Goal: Task Accomplishment & Management: Use online tool/utility

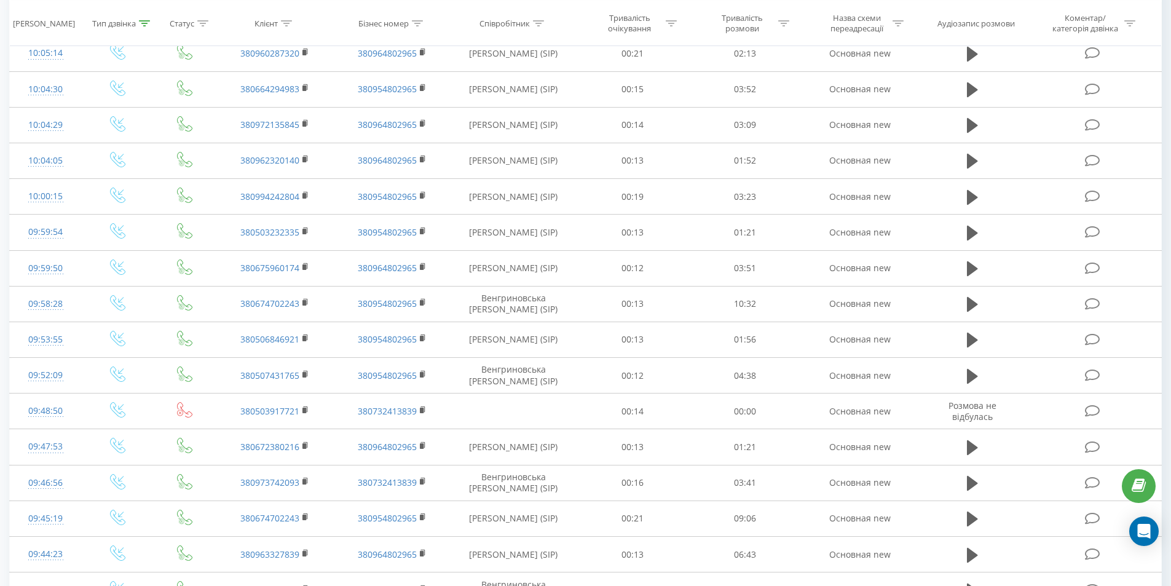
scroll to position [47, 0]
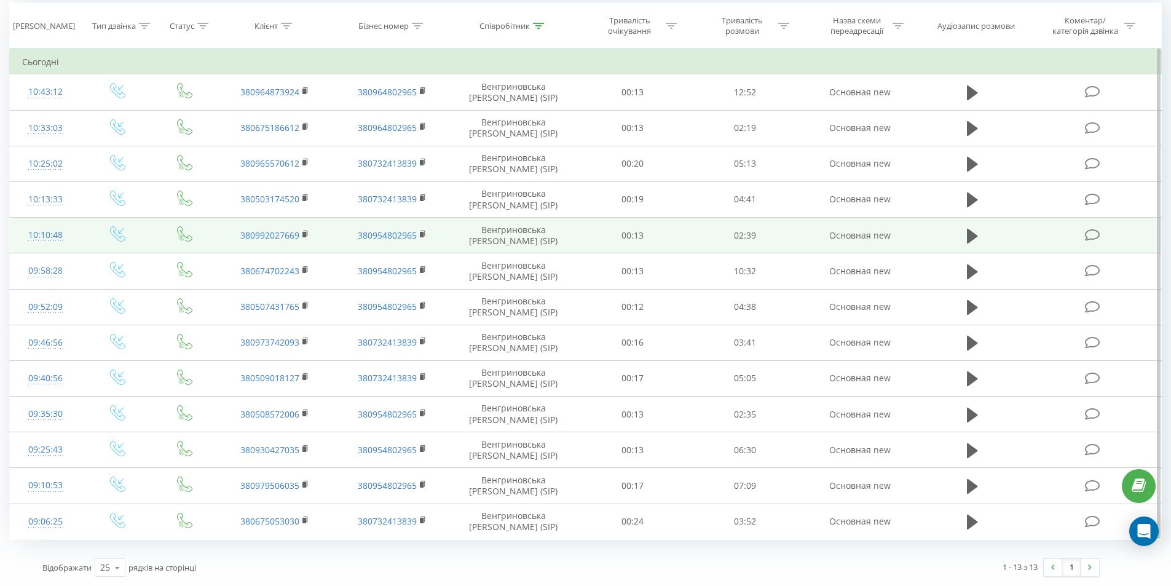
scroll to position [101, 0]
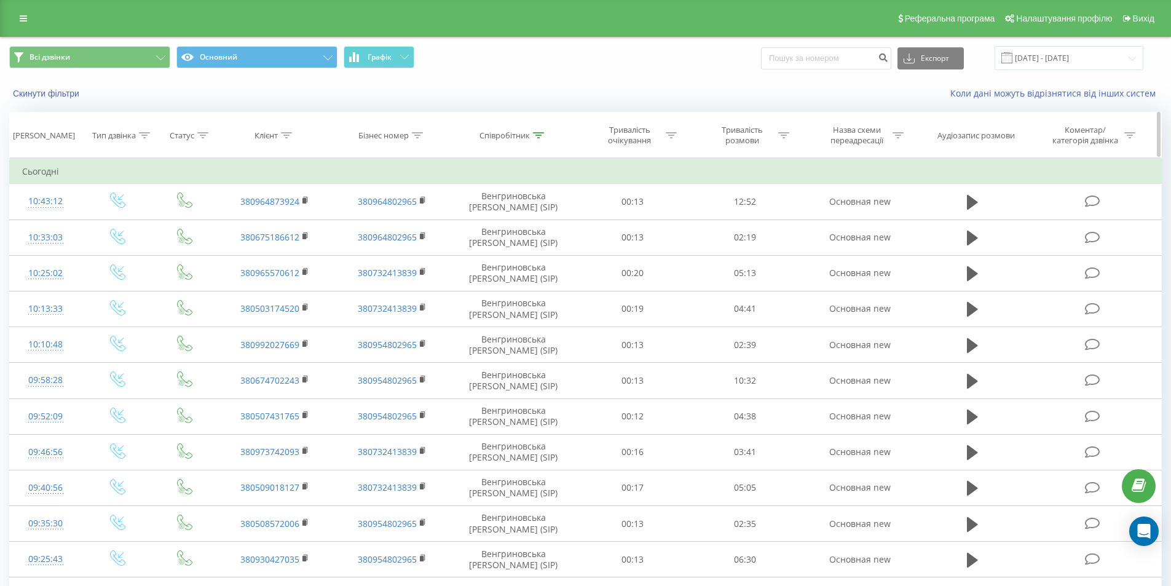
click at [533, 141] on th "Співробітник" at bounding box center [513, 134] width 126 height 45
click at [540, 130] on div at bounding box center [538, 135] width 11 height 10
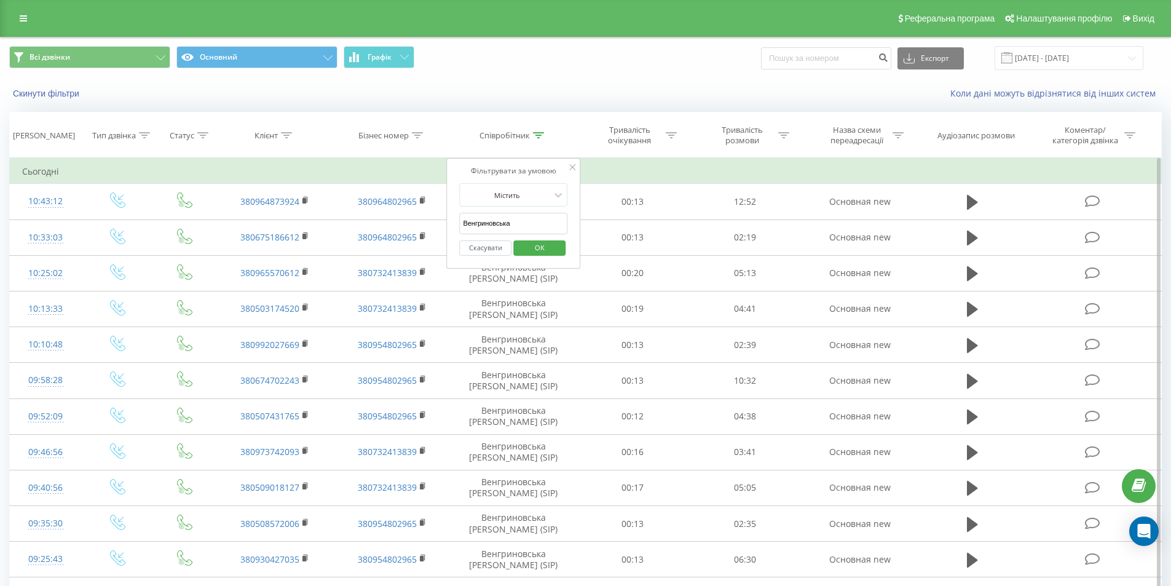
click at [495, 223] on input "Венгриновська" at bounding box center [513, 224] width 108 height 22
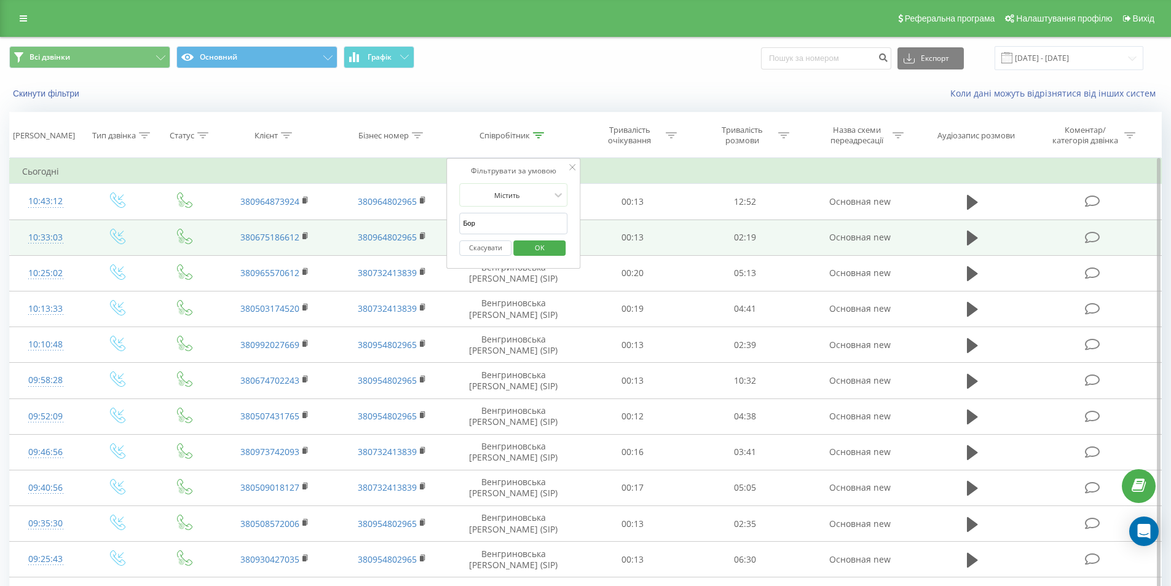
type input "Бородіна"
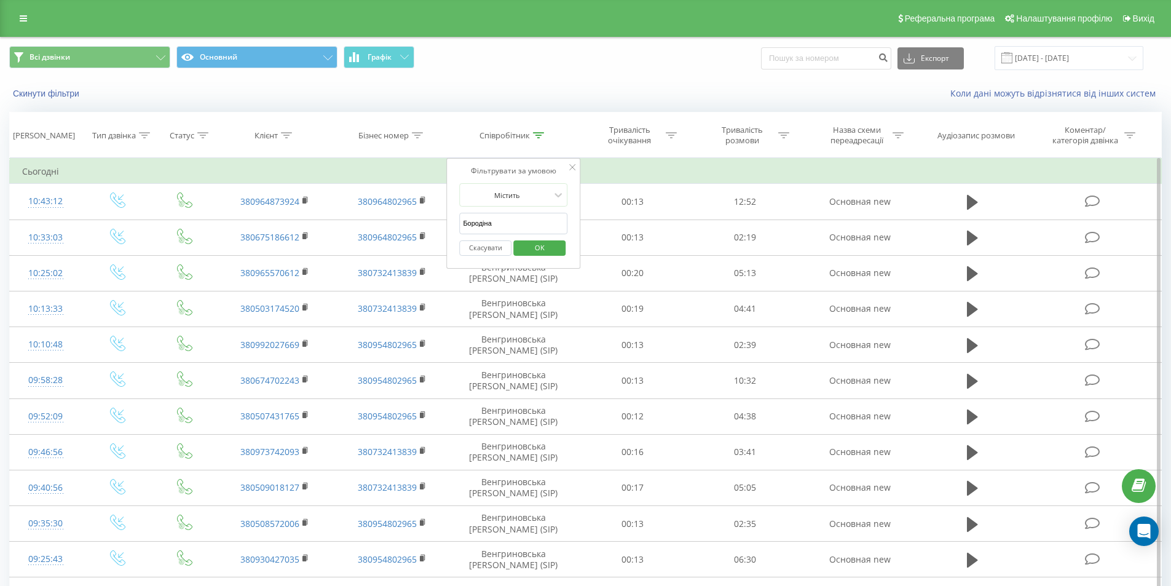
click at [551, 249] on span "OK" at bounding box center [539, 247] width 34 height 19
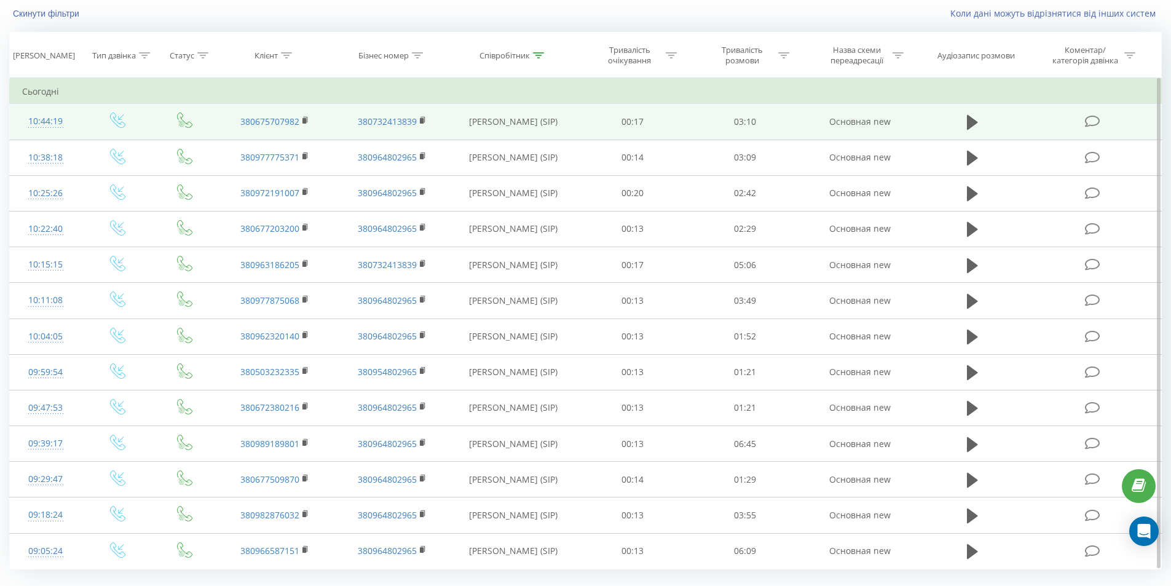
scroll to position [109, 0]
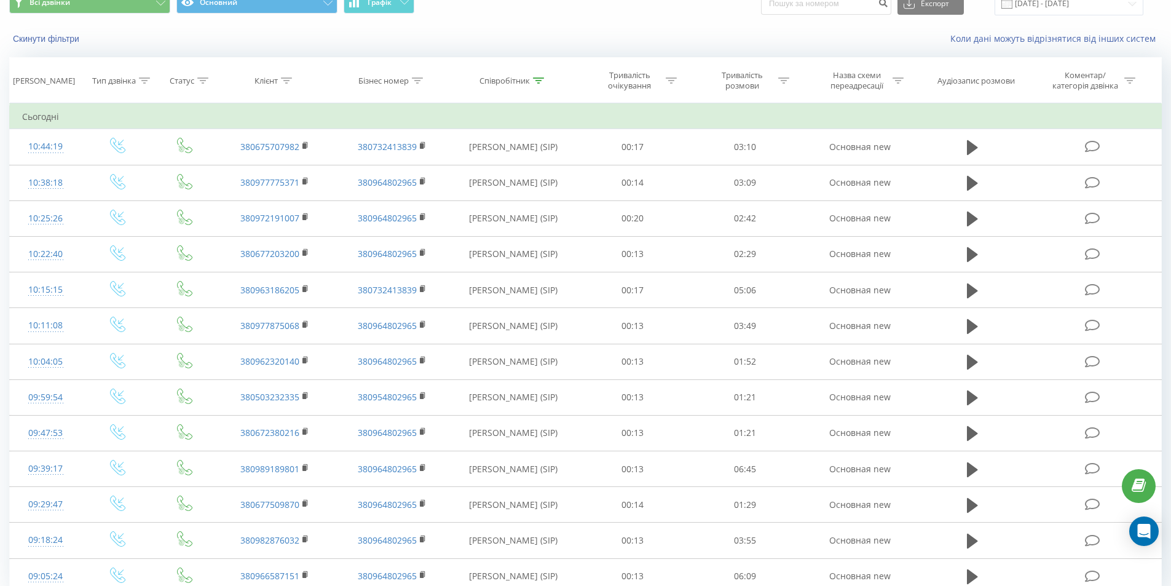
scroll to position [109, 0]
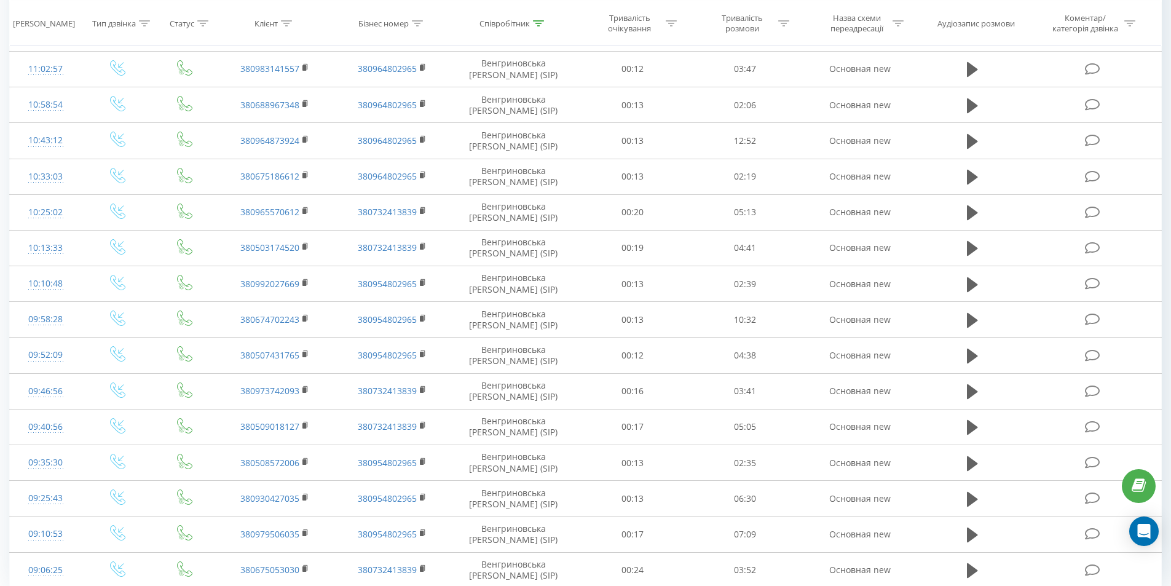
scroll to position [288, 0]
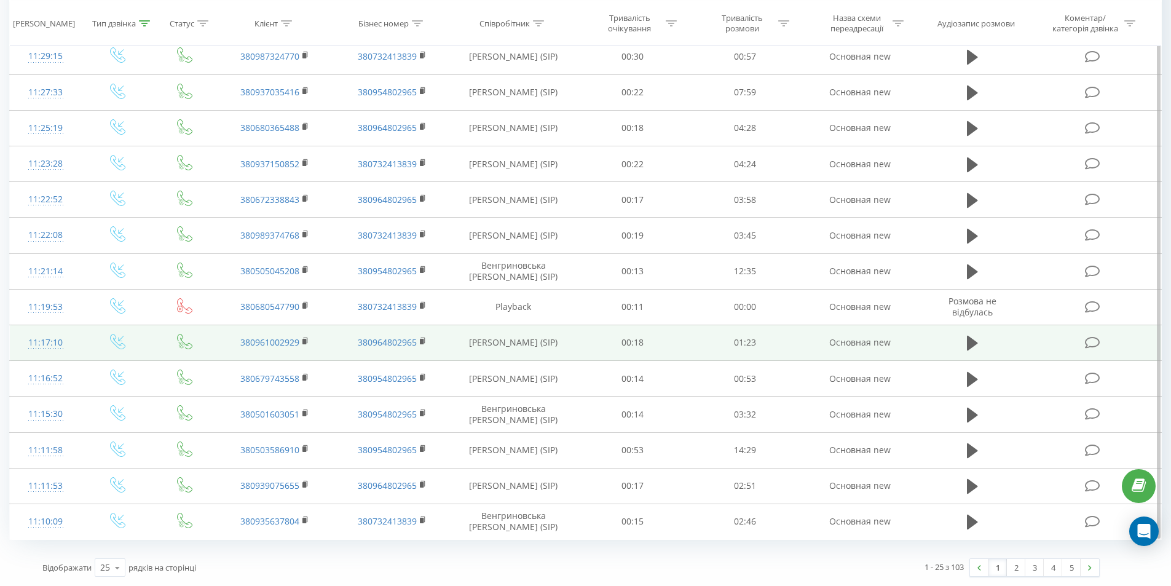
scroll to position [108, 0]
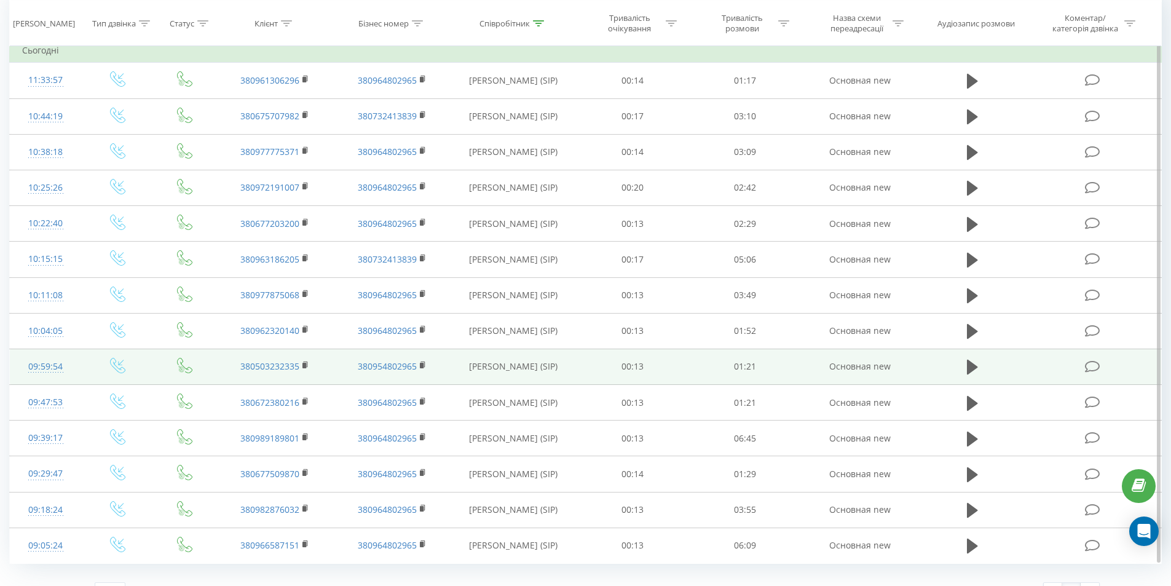
scroll to position [145, 0]
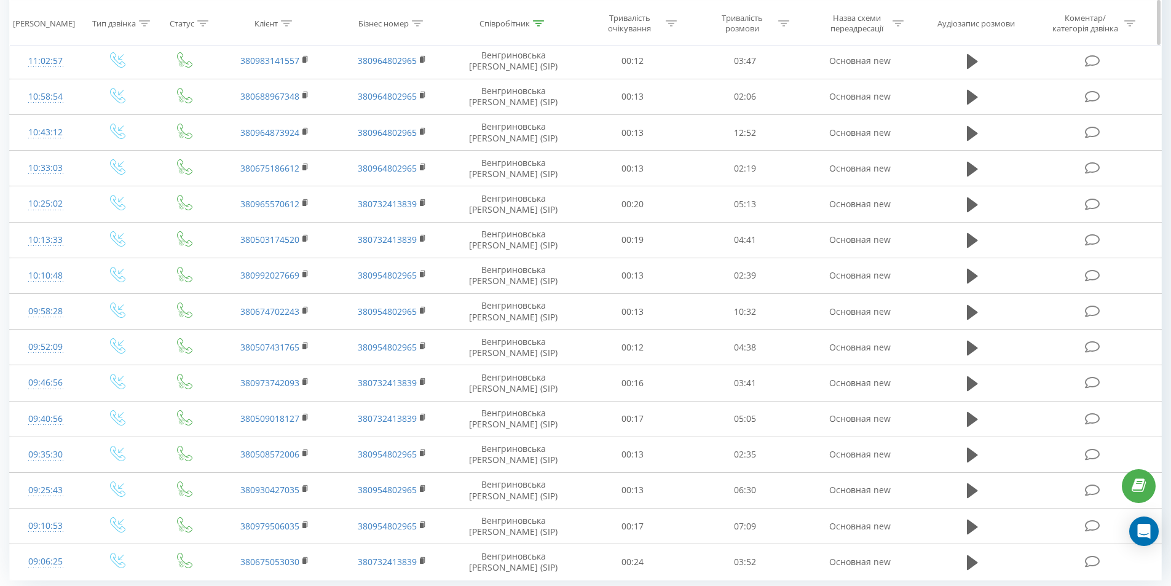
scroll to position [431, 0]
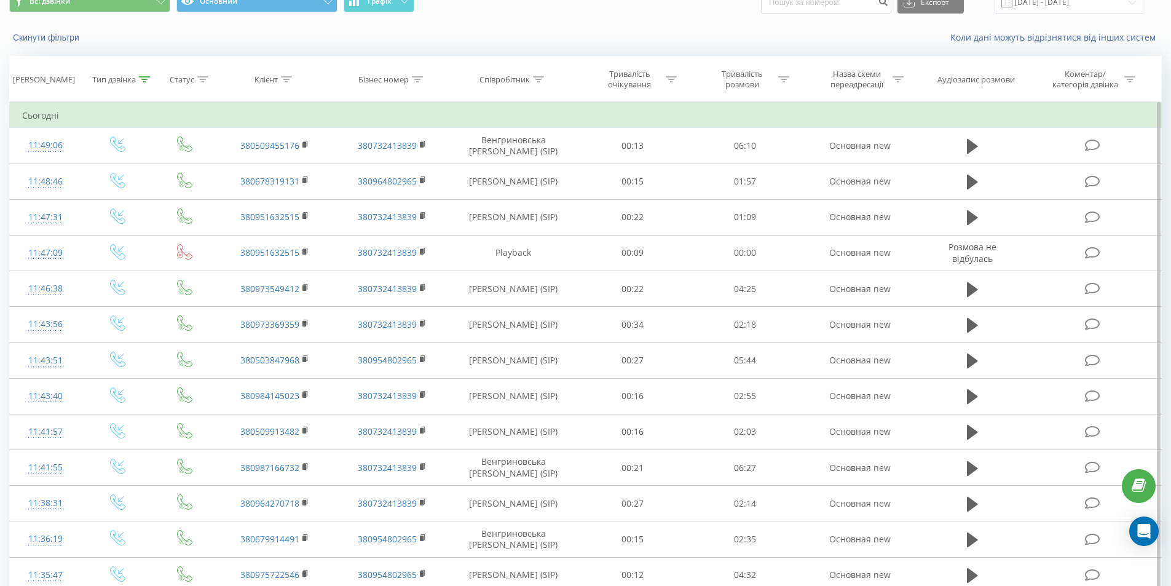
scroll to position [47, 0]
